Goal: Task Accomplishment & Management: Use online tool/utility

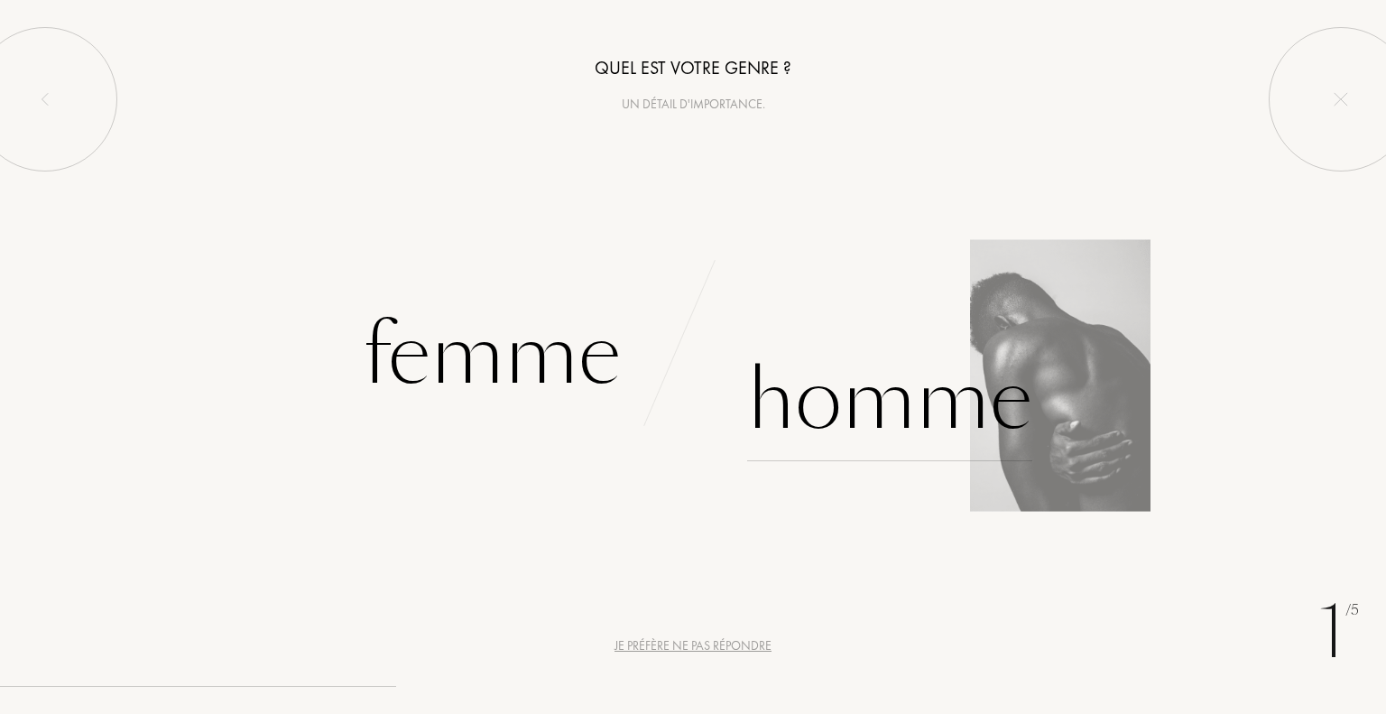
click at [829, 439] on div "Homme" at bounding box center [889, 400] width 285 height 122
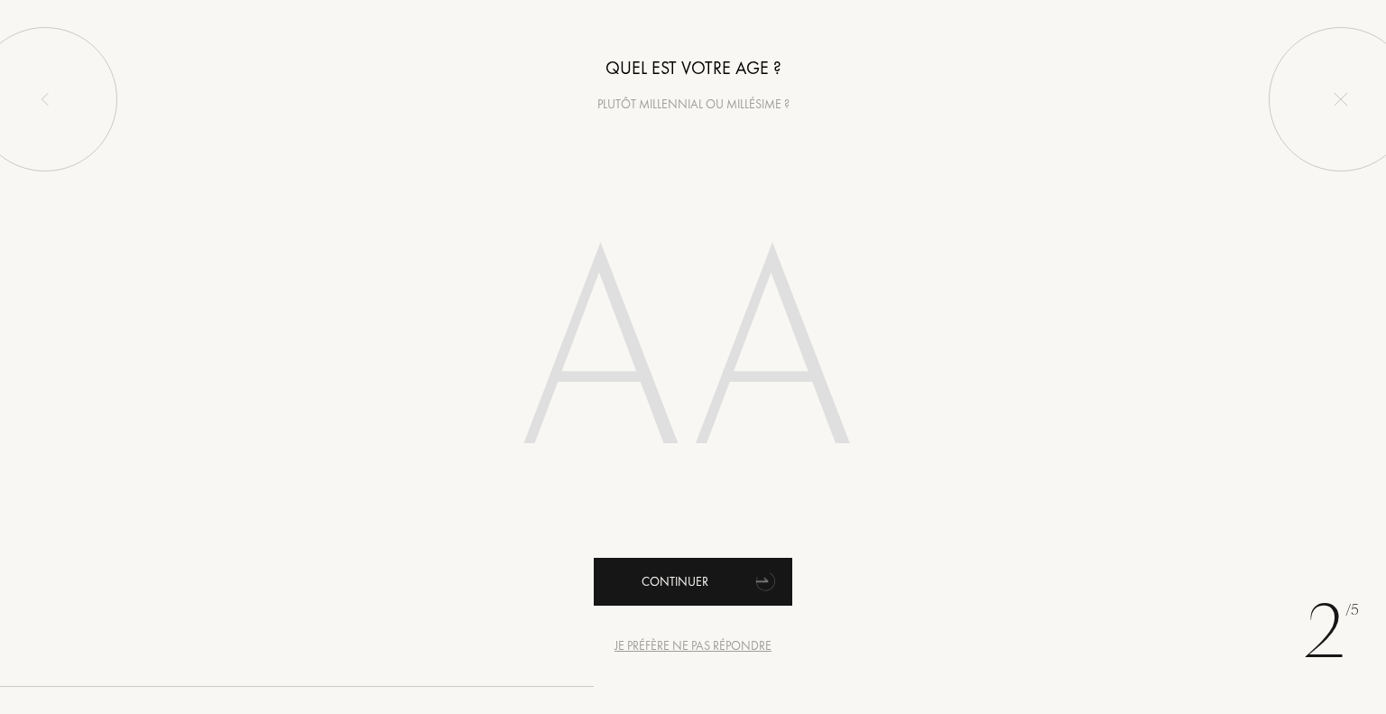
click at [730, 575] on div "Continuer" at bounding box center [693, 582] width 199 height 48
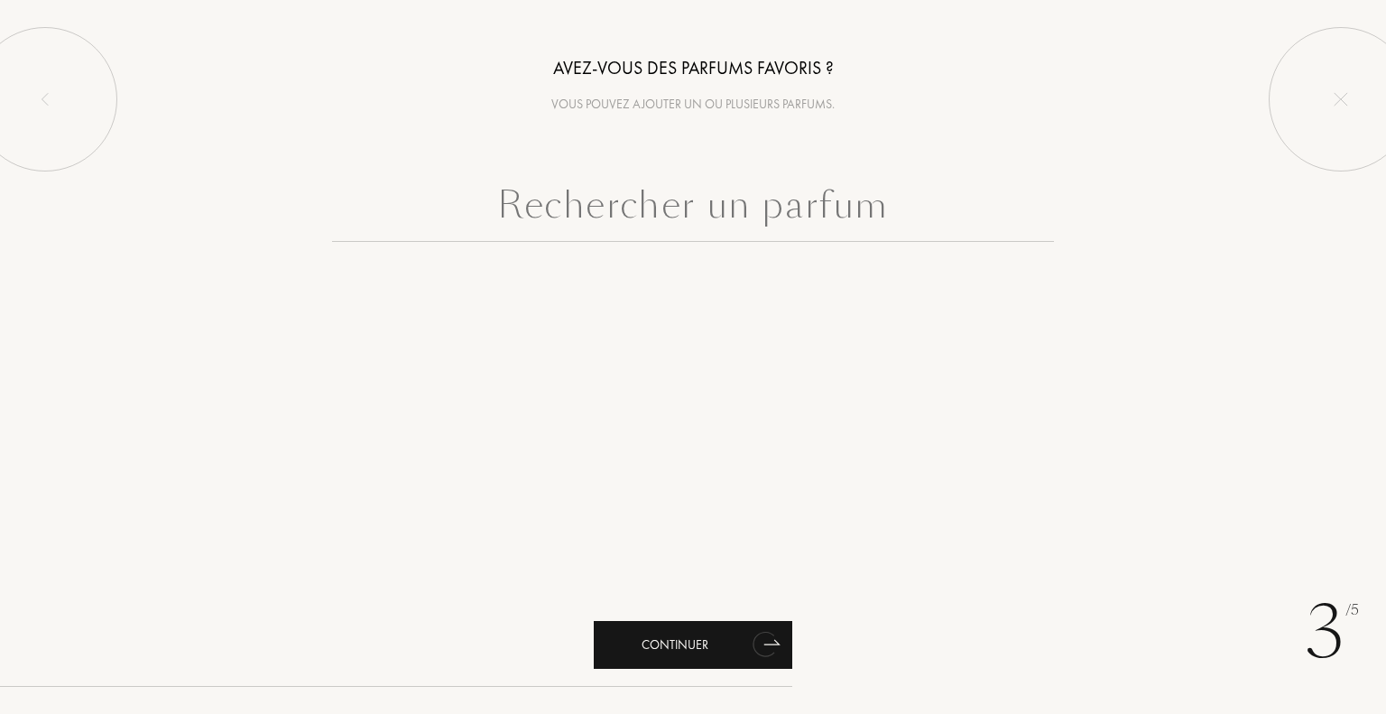
click at [731, 636] on div "Continuer" at bounding box center [693, 645] width 199 height 48
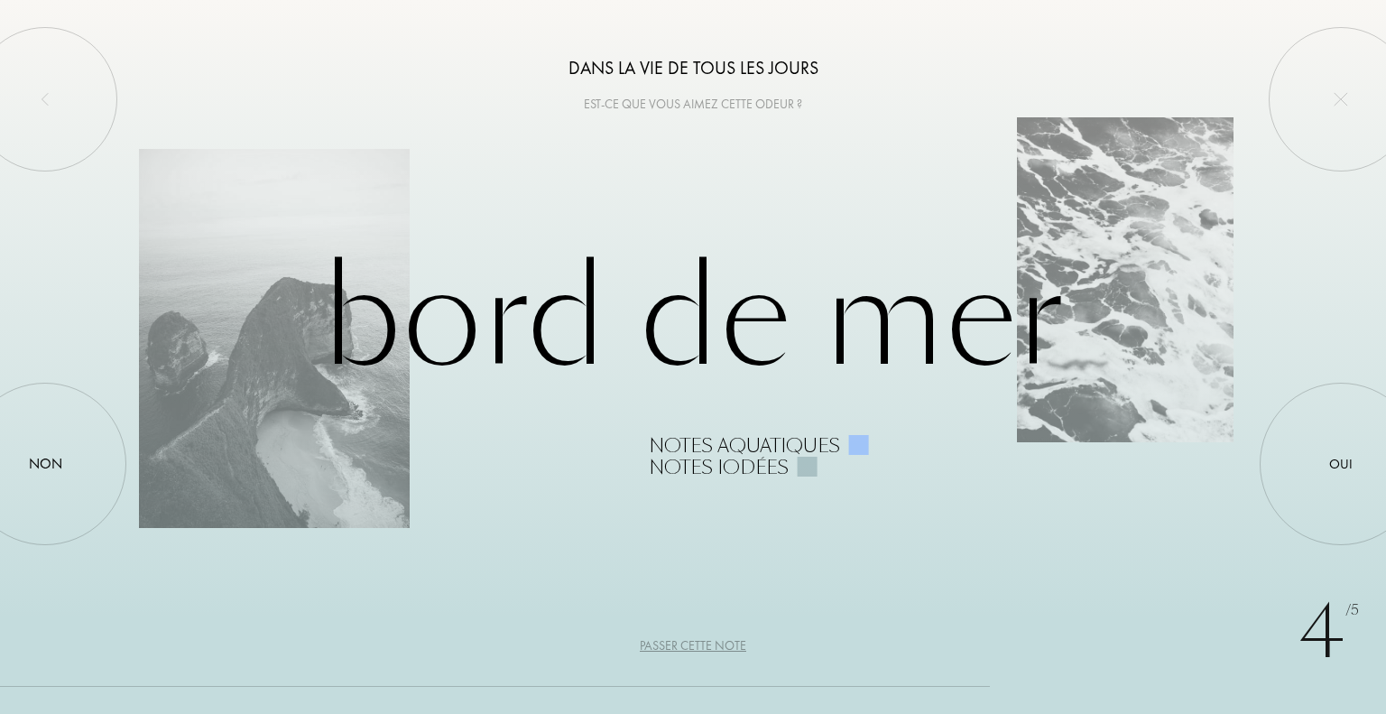
click at [714, 647] on div "Passer cette note" at bounding box center [693, 645] width 106 height 19
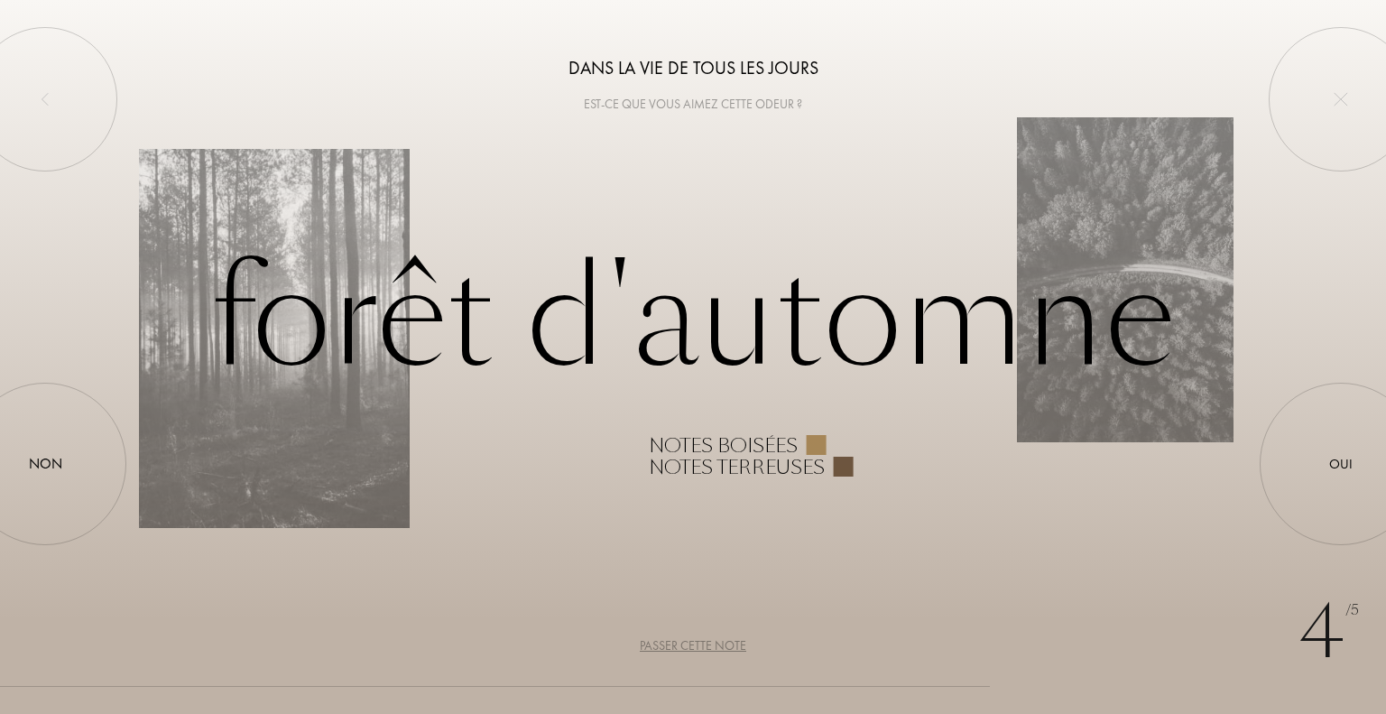
click at [714, 647] on div "Passer cette note" at bounding box center [693, 645] width 106 height 19
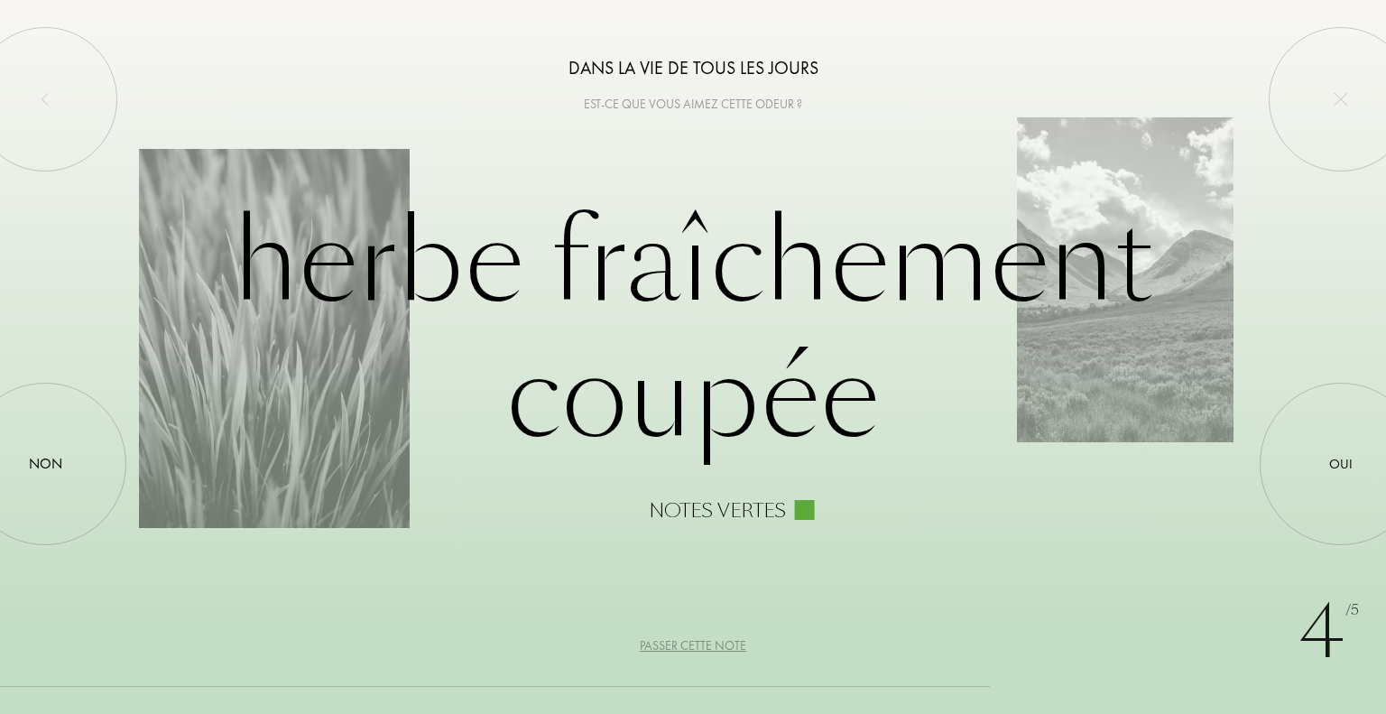
click at [716, 647] on div "Passer cette note" at bounding box center [693, 645] width 106 height 19
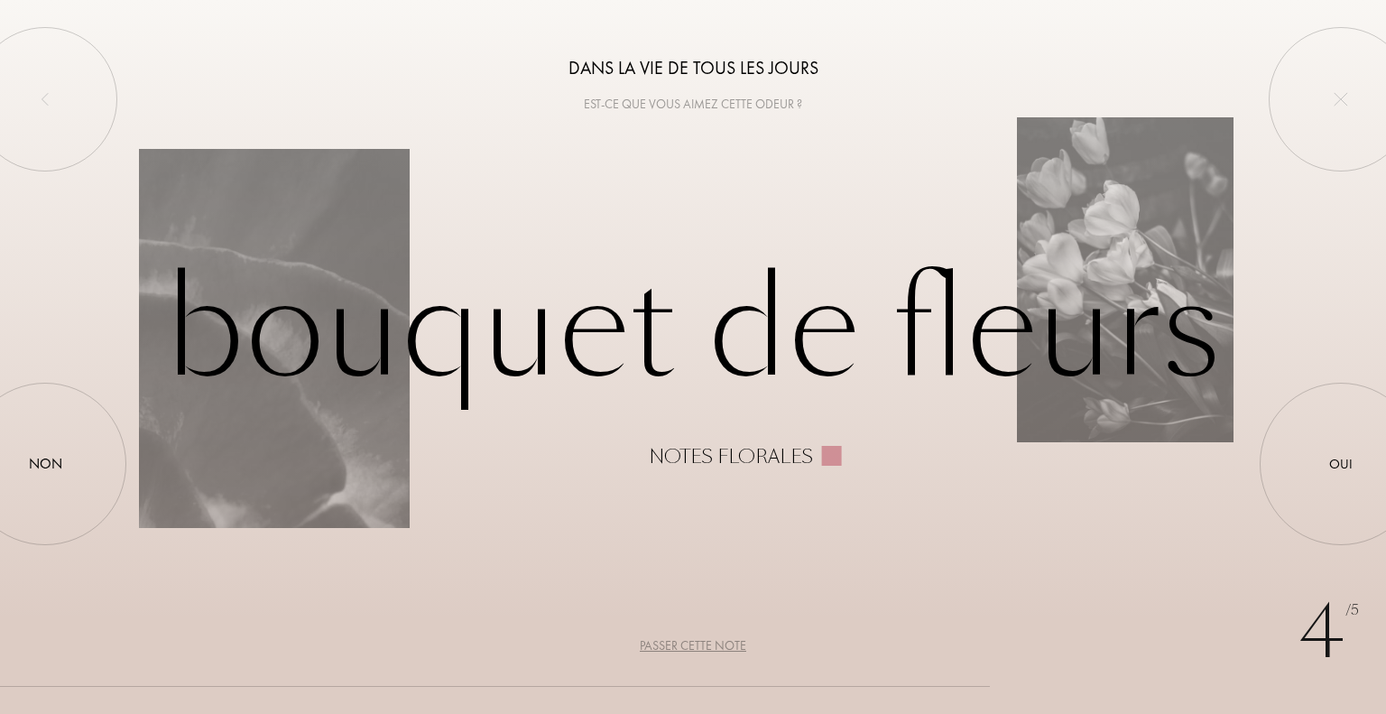
click at [716, 647] on div "Passer cette note" at bounding box center [693, 645] width 106 height 19
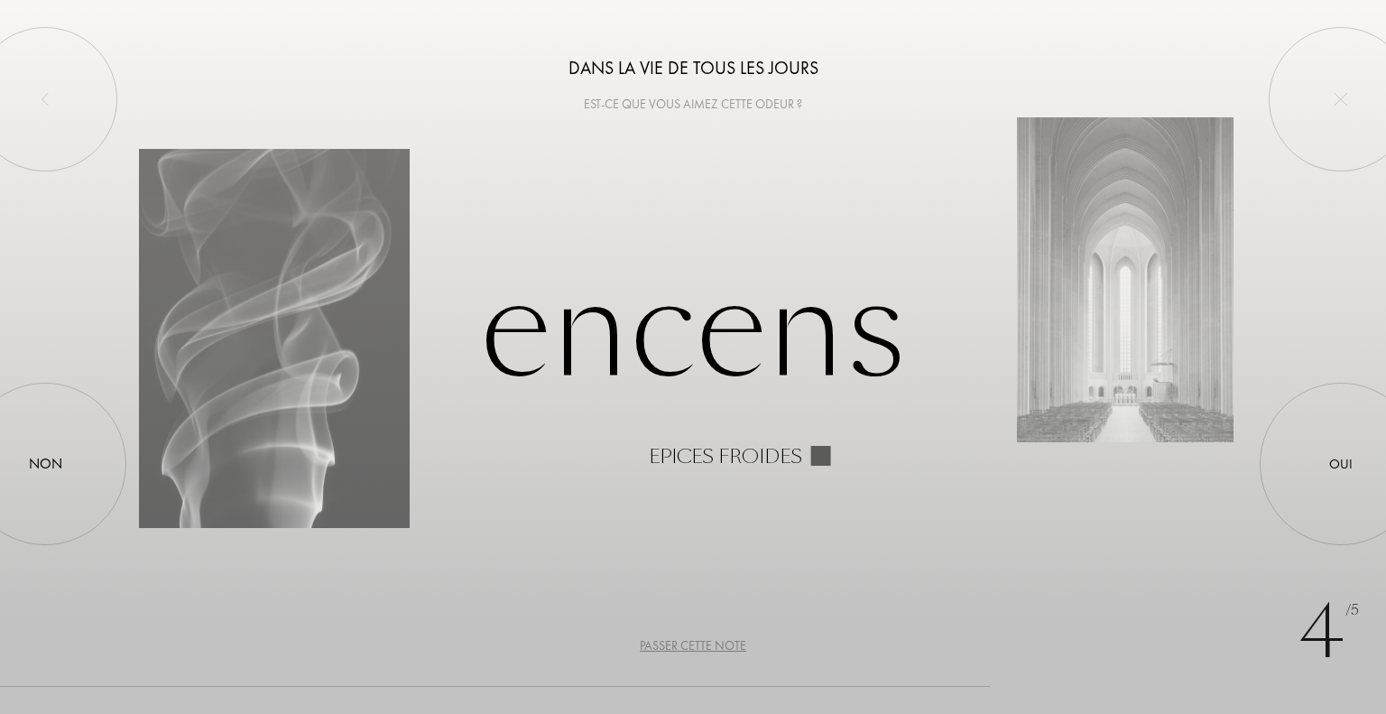
click at [716, 647] on div "Passer cette note" at bounding box center [693, 645] width 106 height 19
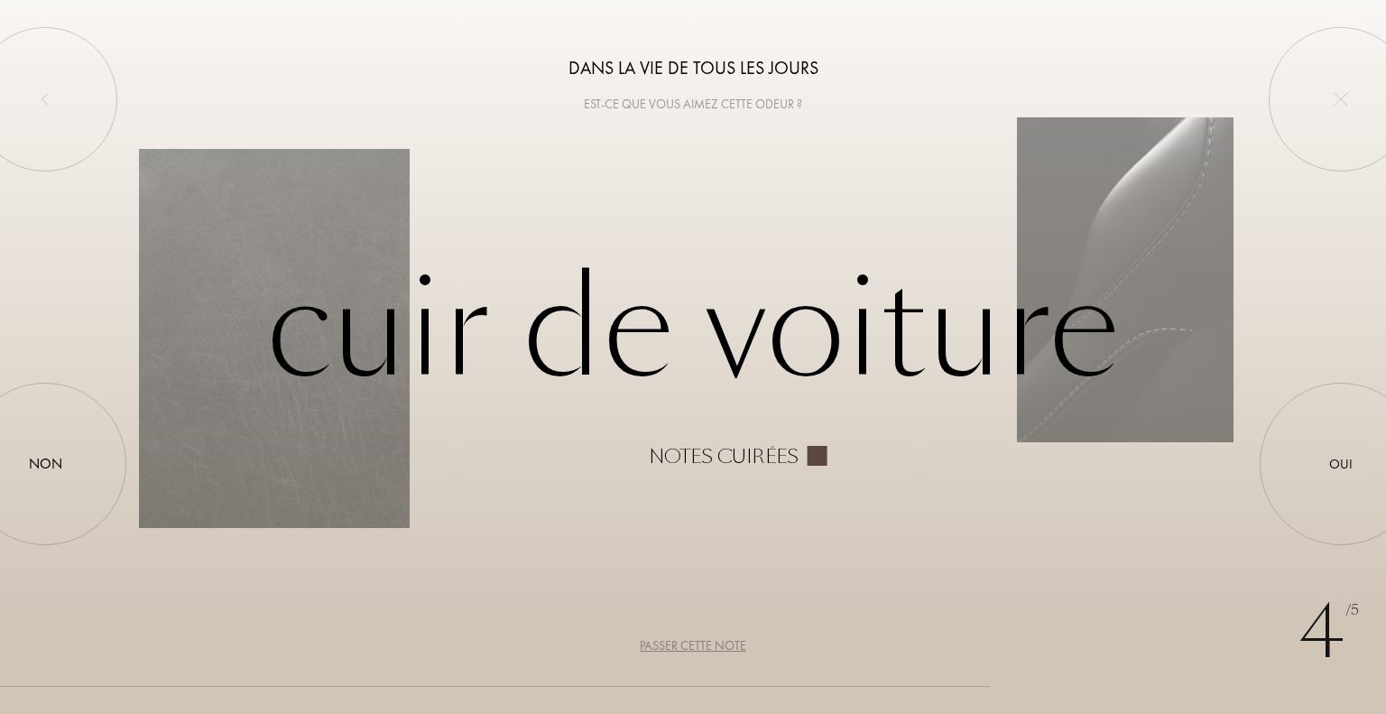
click at [716, 647] on div "Passer cette note" at bounding box center [693, 645] width 106 height 19
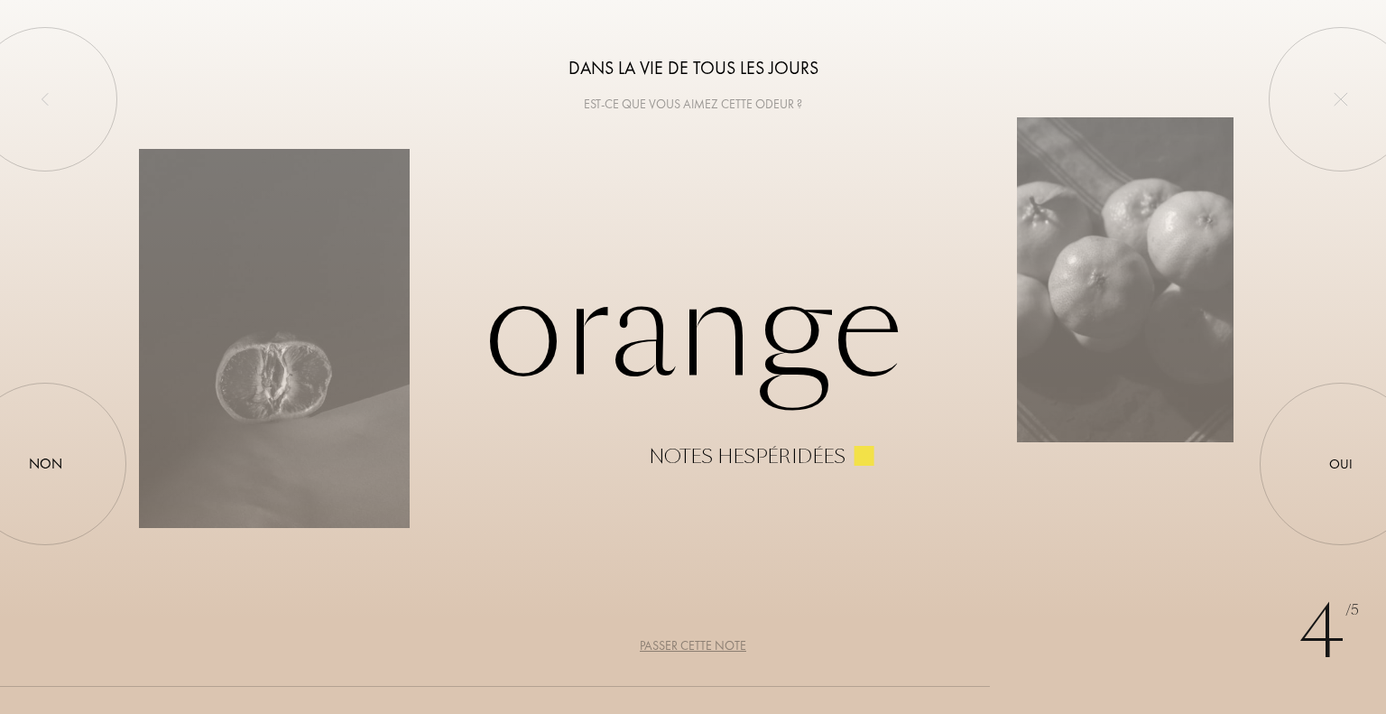
click at [716, 647] on div "Passer cette note" at bounding box center [693, 645] width 106 height 19
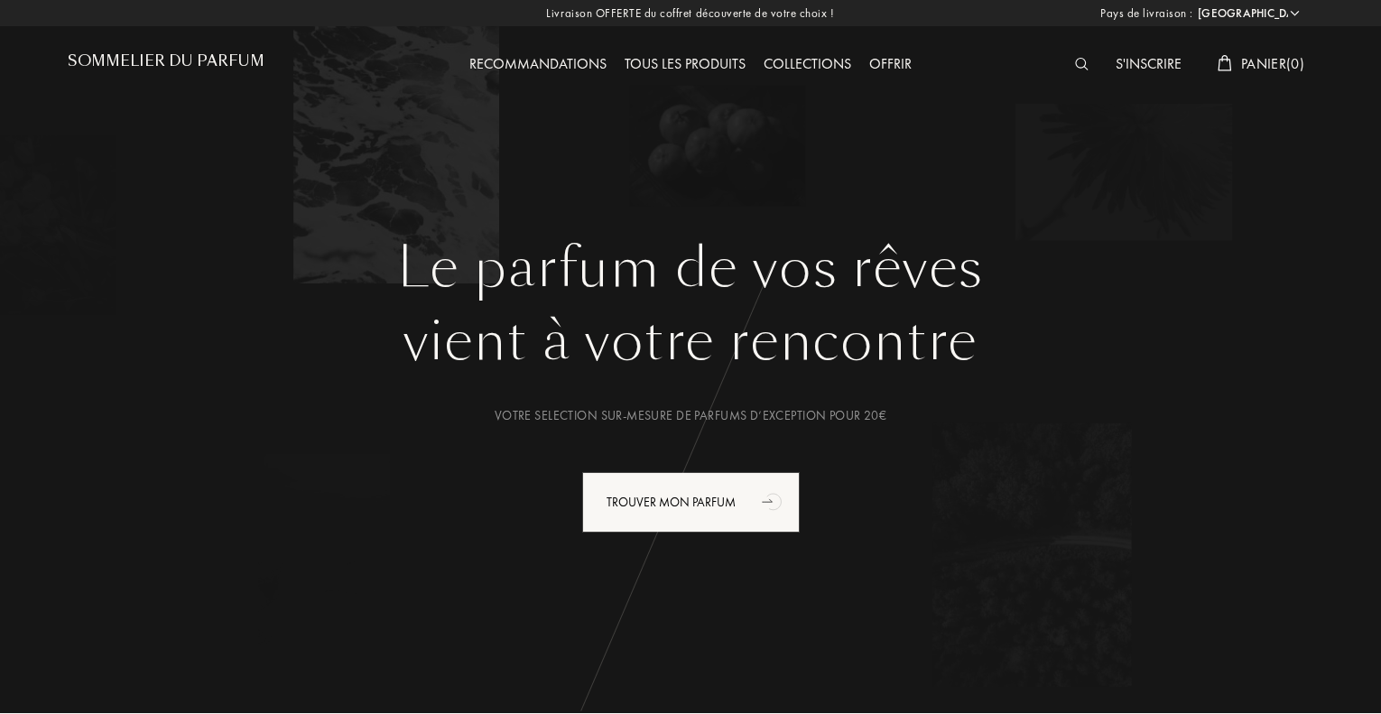
select select "FR"
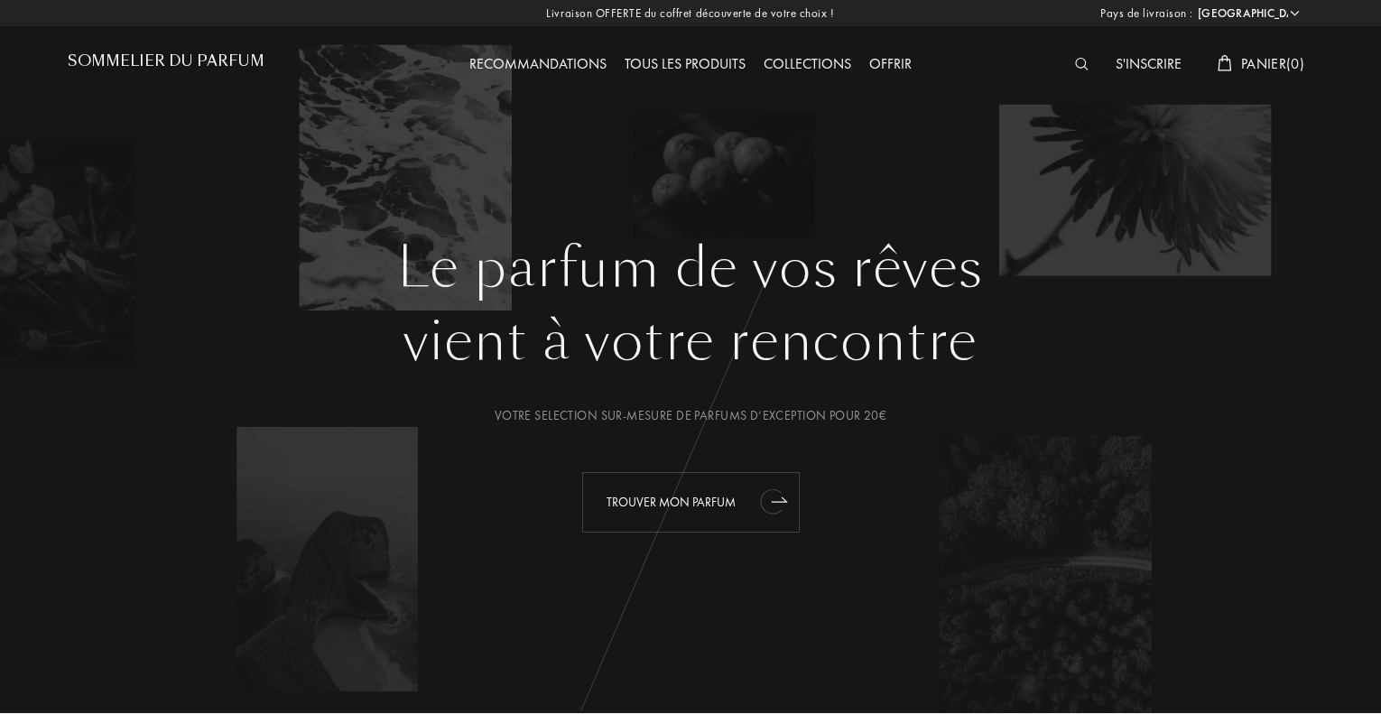
click at [767, 513] on icon "animation" at bounding box center [771, 501] width 23 height 25
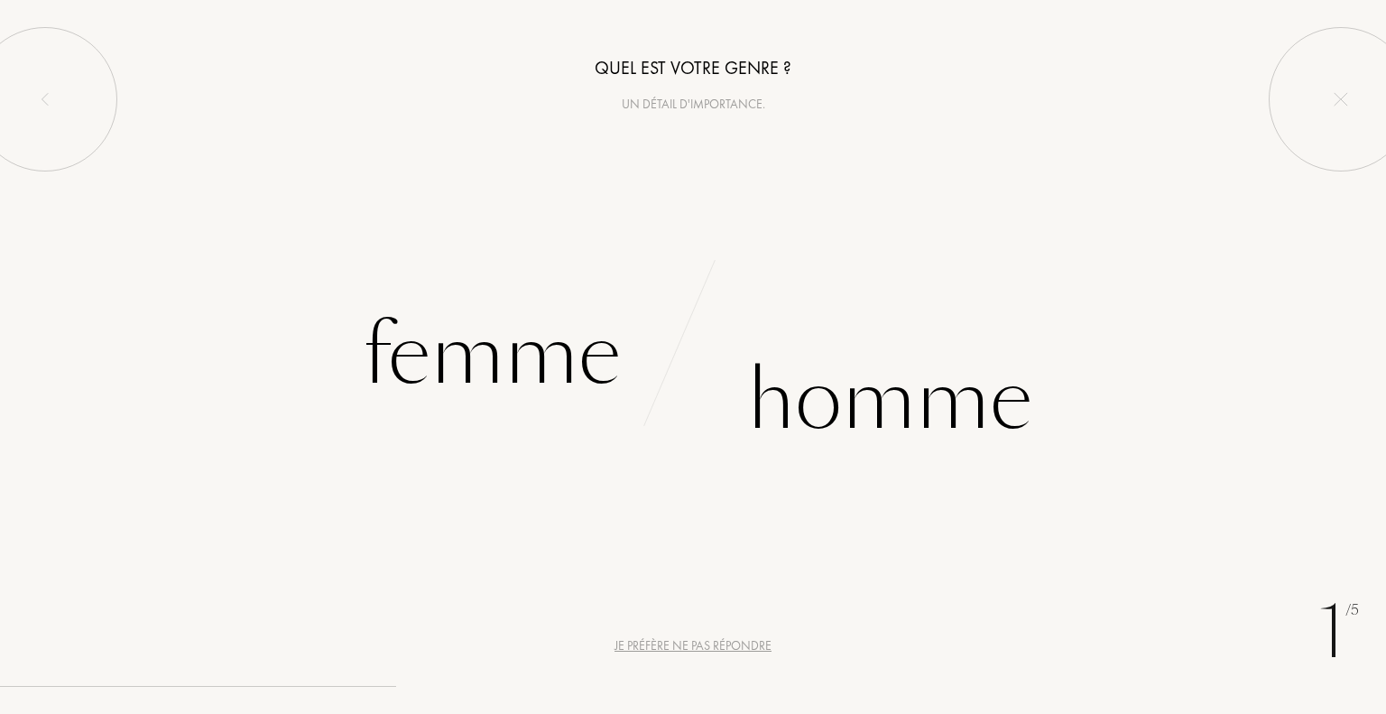
click at [749, 644] on div "Je préfère ne pas répondre" at bounding box center [693, 645] width 157 height 19
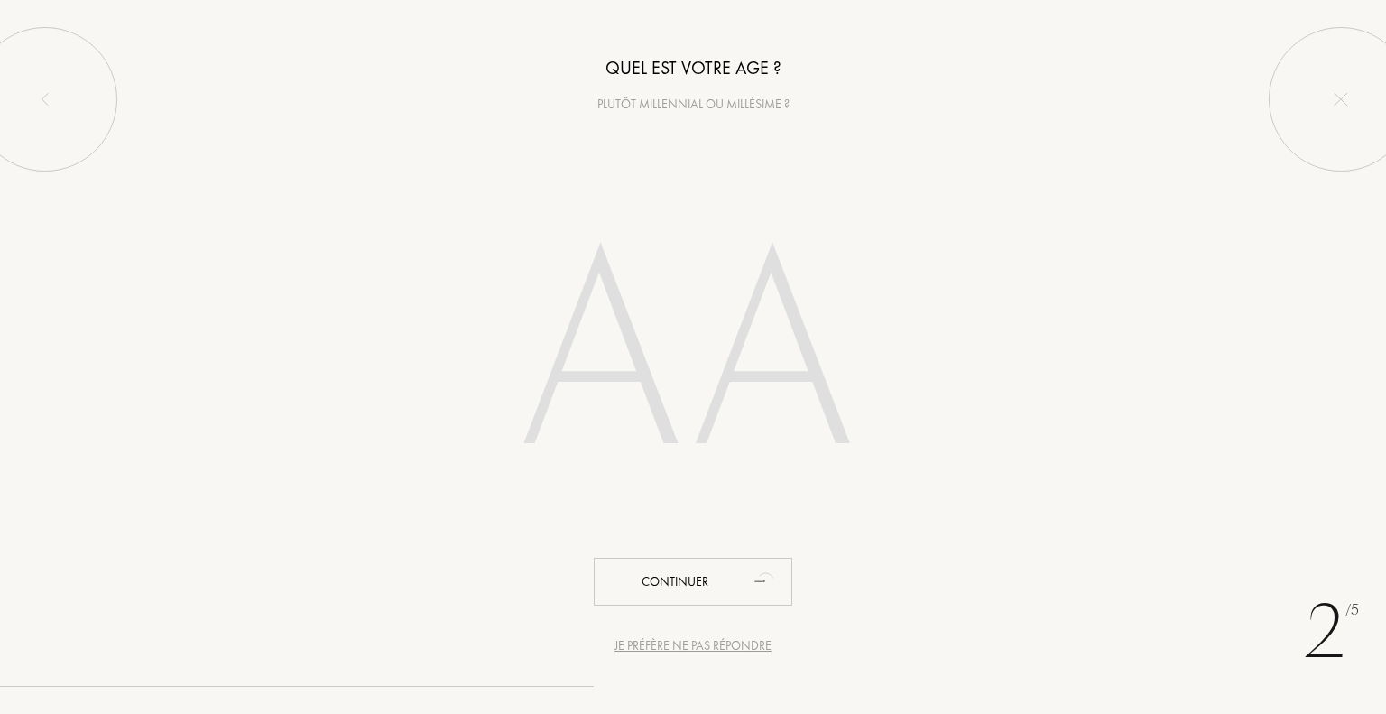
click at [744, 639] on div "Je préfère ne pas répondre" at bounding box center [693, 645] width 157 height 19
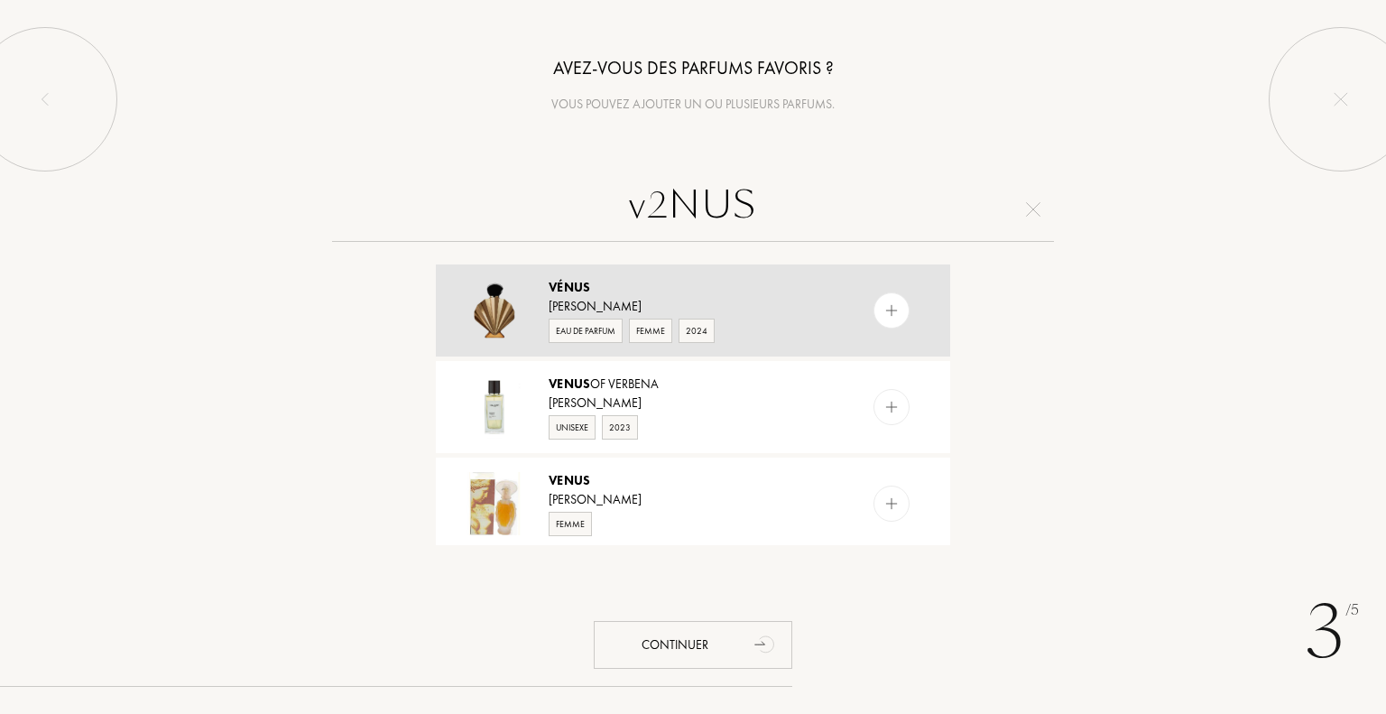
type input "v2NUS"
click at [581, 322] on div "Eau de Parfum" at bounding box center [586, 331] width 74 height 24
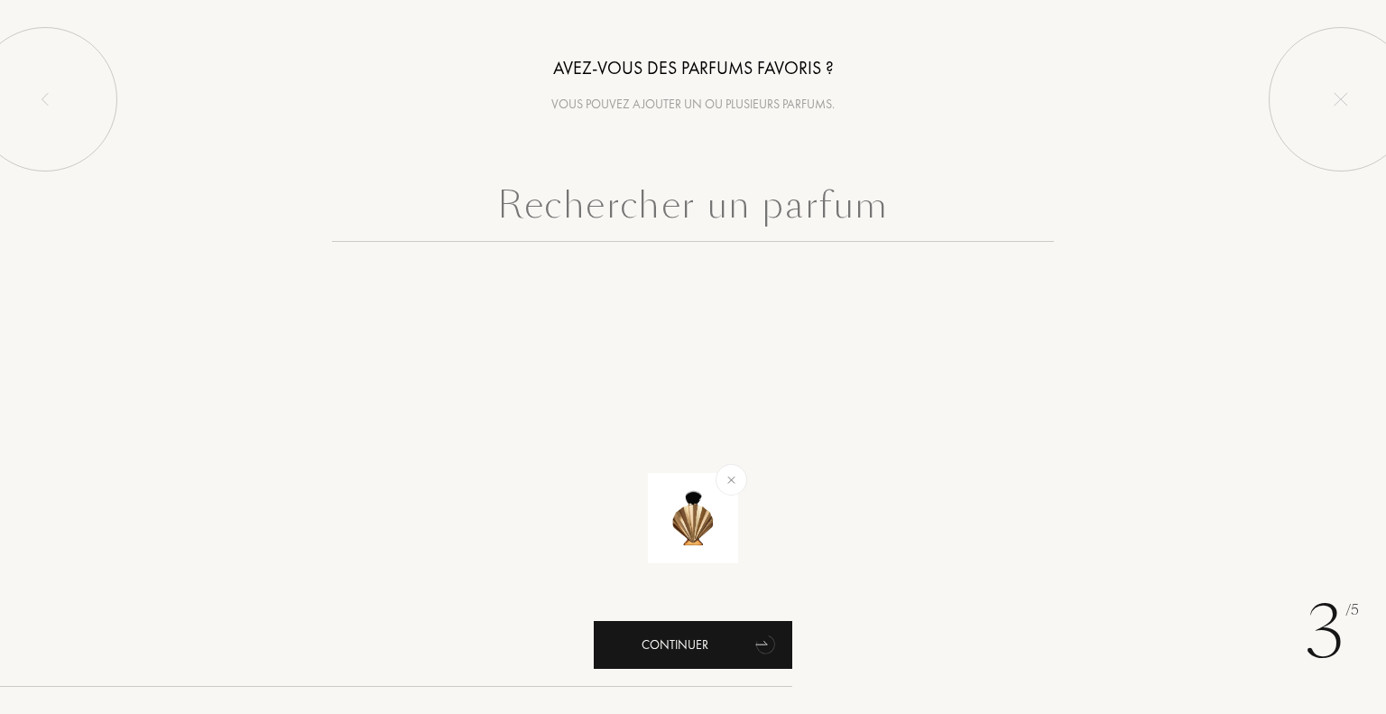
click at [639, 640] on div "Continuer" at bounding box center [693, 645] width 199 height 48
